Goal: Task Accomplishment & Management: Use online tool/utility

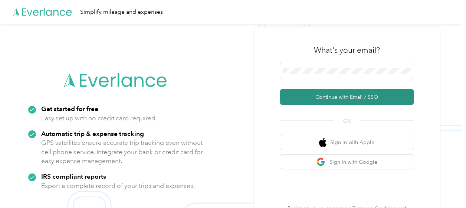
click at [362, 96] on button "Continue with Email / SSO" at bounding box center [347, 97] width 134 height 16
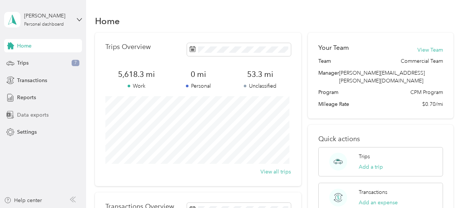
click at [30, 115] on span "Data exports" at bounding box center [33, 115] width 32 height 8
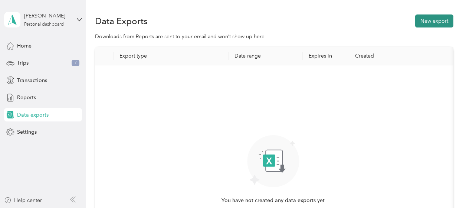
click at [433, 20] on button "New export" at bounding box center [434, 20] width 38 height 13
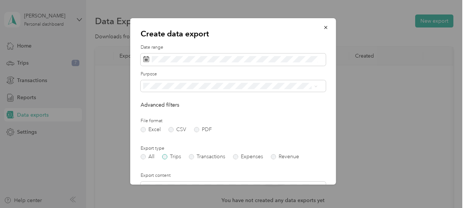
click at [164, 157] on label "Trips" at bounding box center [171, 156] width 19 height 5
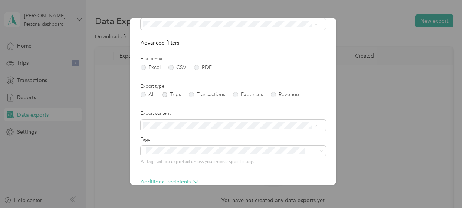
scroll to position [103, 0]
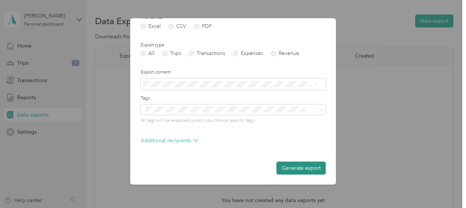
click at [296, 166] on button "Generate export" at bounding box center [301, 167] width 49 height 13
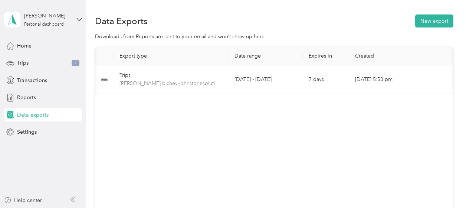
scroll to position [0, 46]
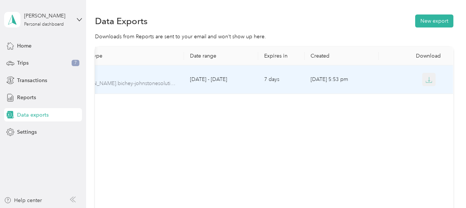
click at [428, 81] on icon "button" at bounding box center [429, 79] width 7 height 7
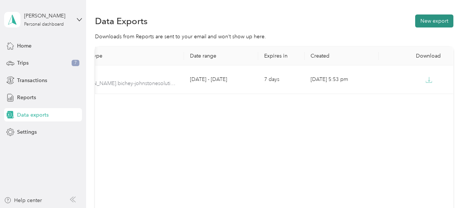
click at [430, 23] on button "New export" at bounding box center [434, 20] width 38 height 13
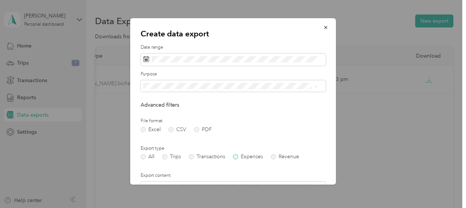
click at [236, 157] on label "Expenses" at bounding box center [248, 156] width 30 height 5
click at [196, 130] on label "PDF" at bounding box center [203, 129] width 18 height 5
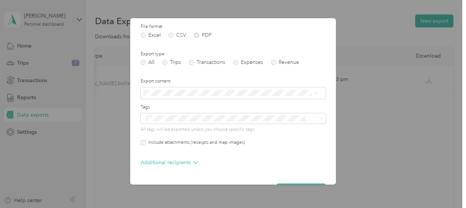
scroll to position [111, 0]
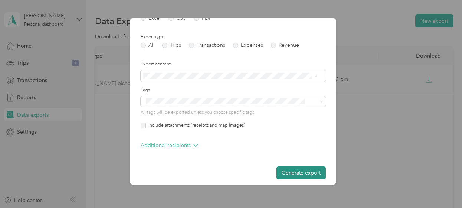
click at [290, 171] on button "Generate export" at bounding box center [301, 172] width 49 height 13
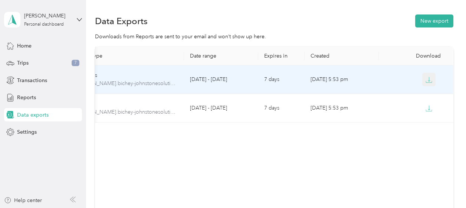
click at [427, 79] on icon "button" at bounding box center [429, 79] width 7 height 7
